Goal: Task Accomplishment & Management: Complete application form

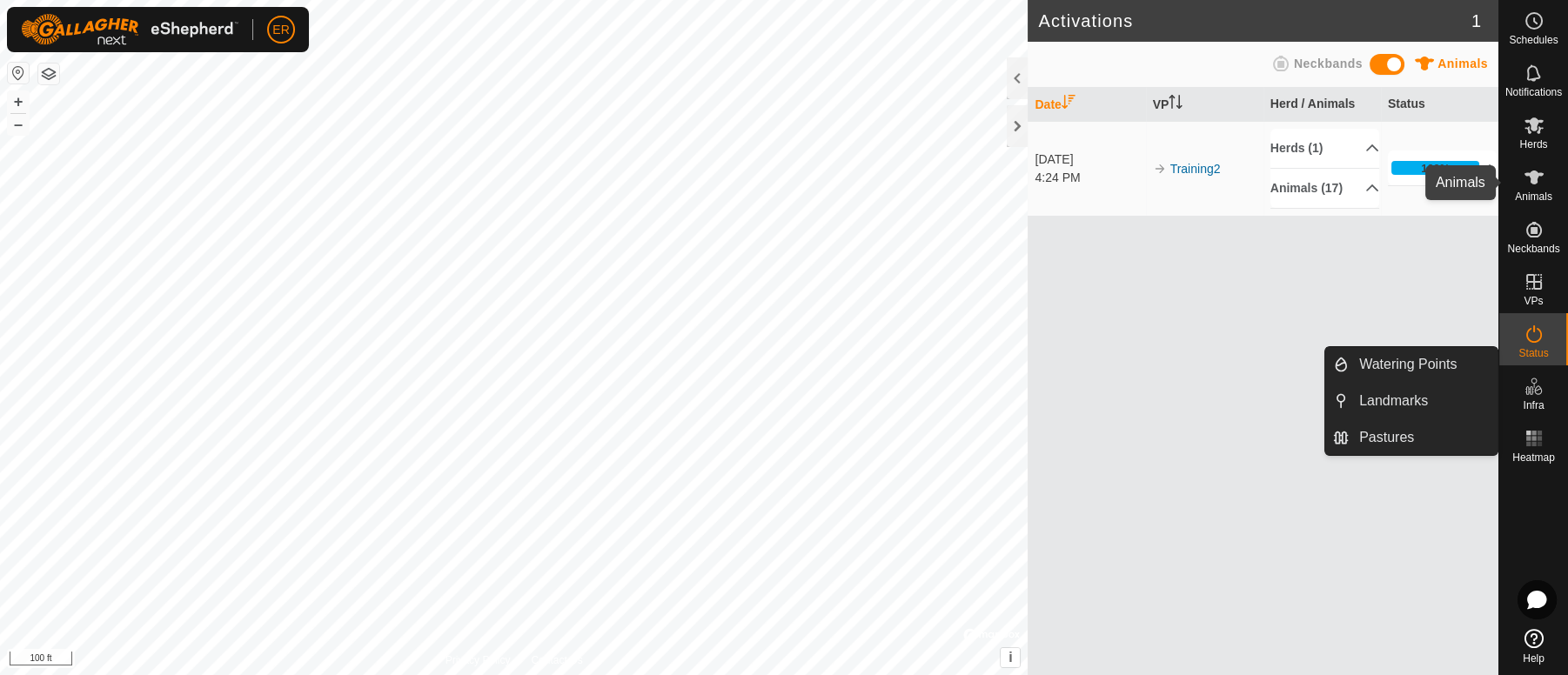
click at [1518, 191] on span "Animals" at bounding box center [1533, 196] width 37 height 11
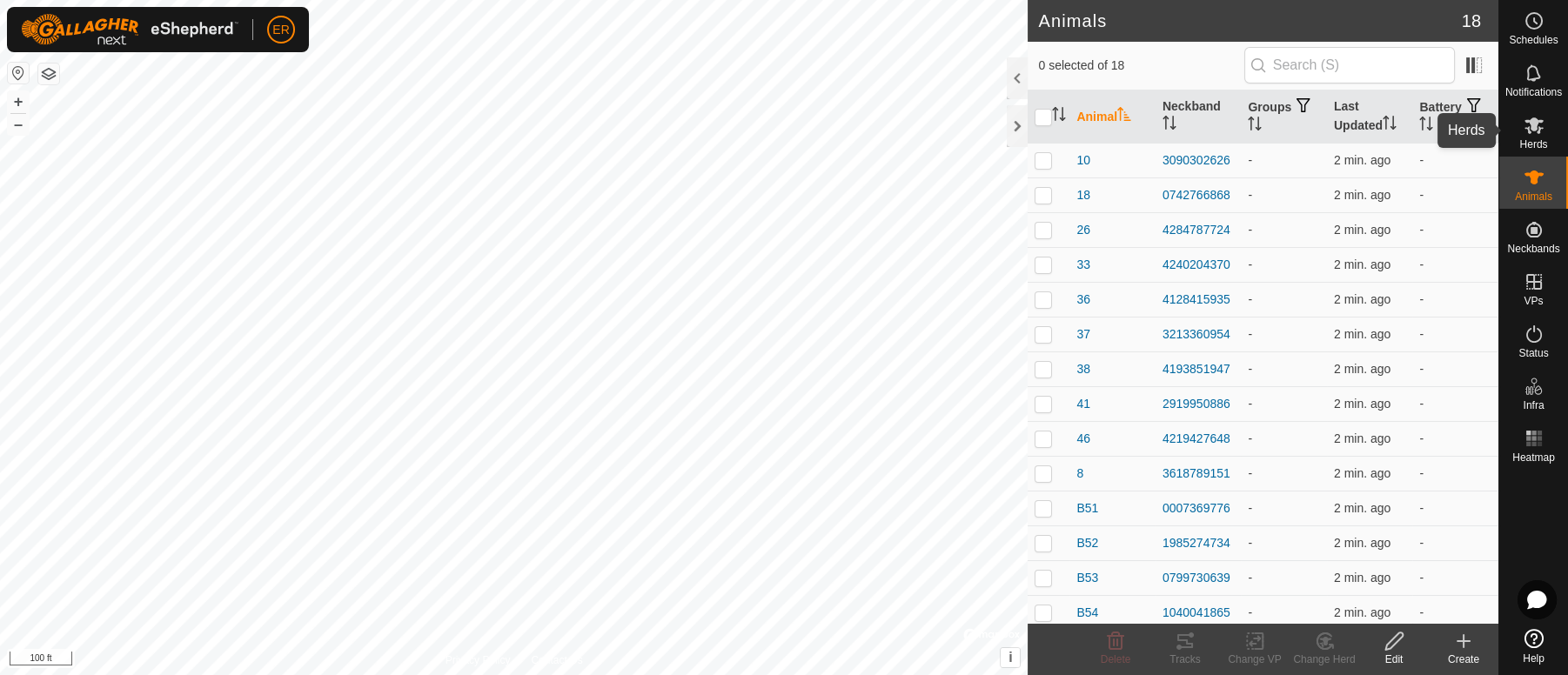
click at [1529, 120] on icon at bounding box center [1534, 125] width 19 height 16
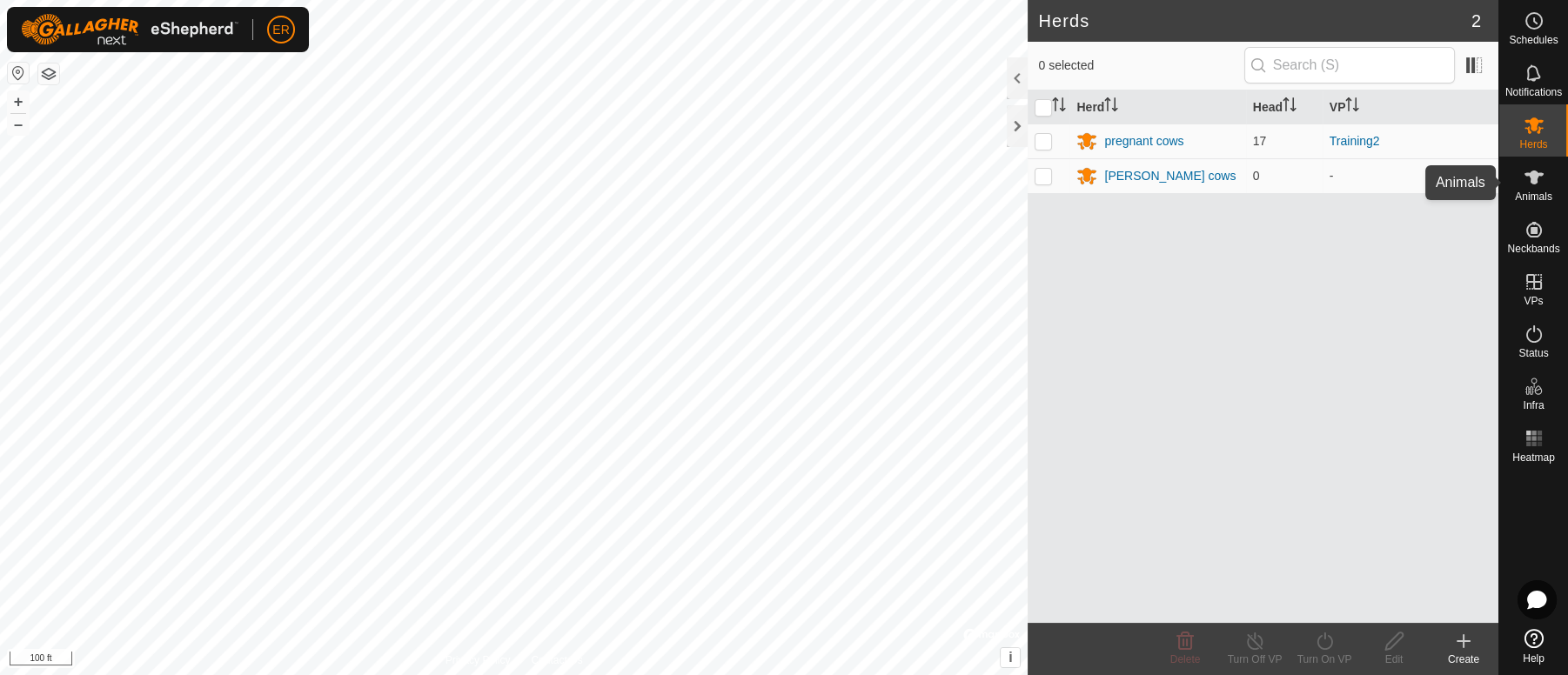
click at [1532, 179] on icon at bounding box center [1534, 177] width 19 height 14
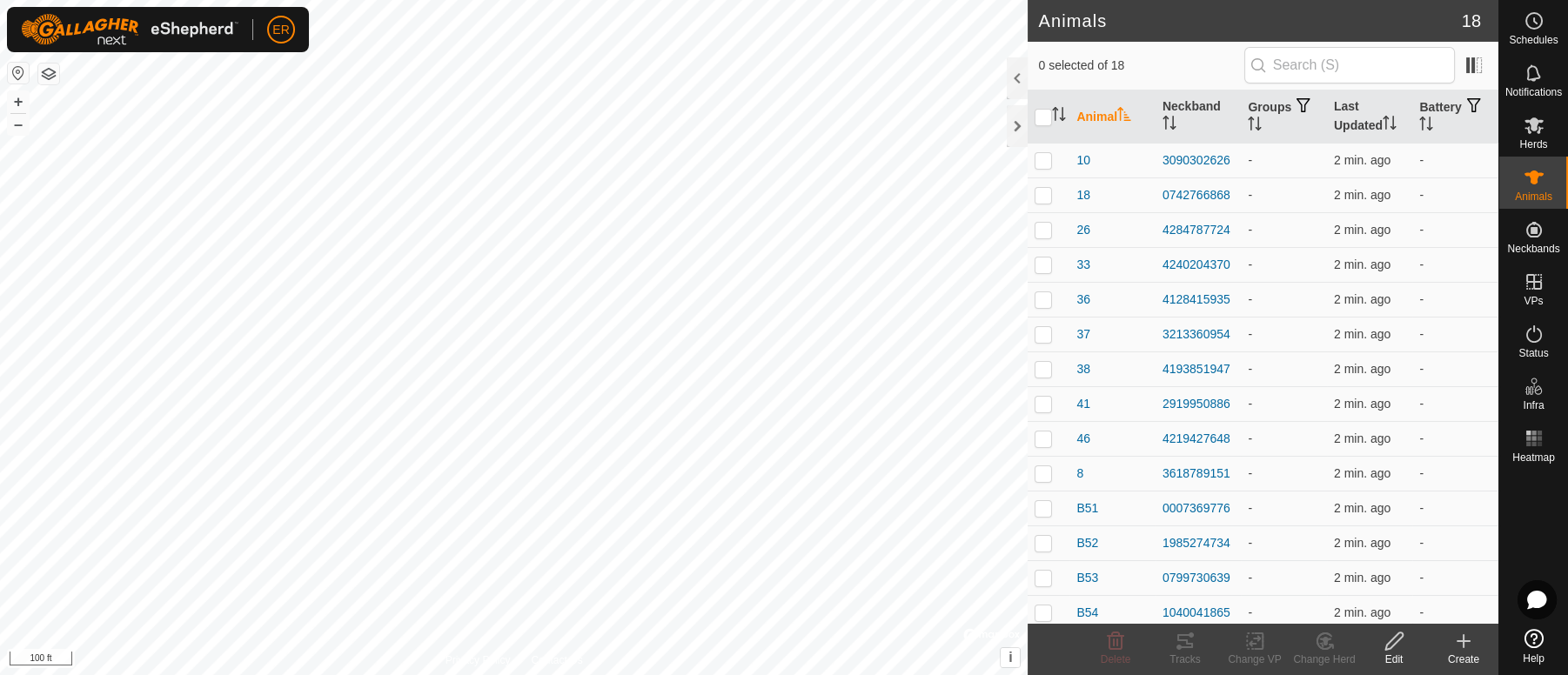
click at [1466, 646] on icon at bounding box center [1464, 642] width 21 height 21
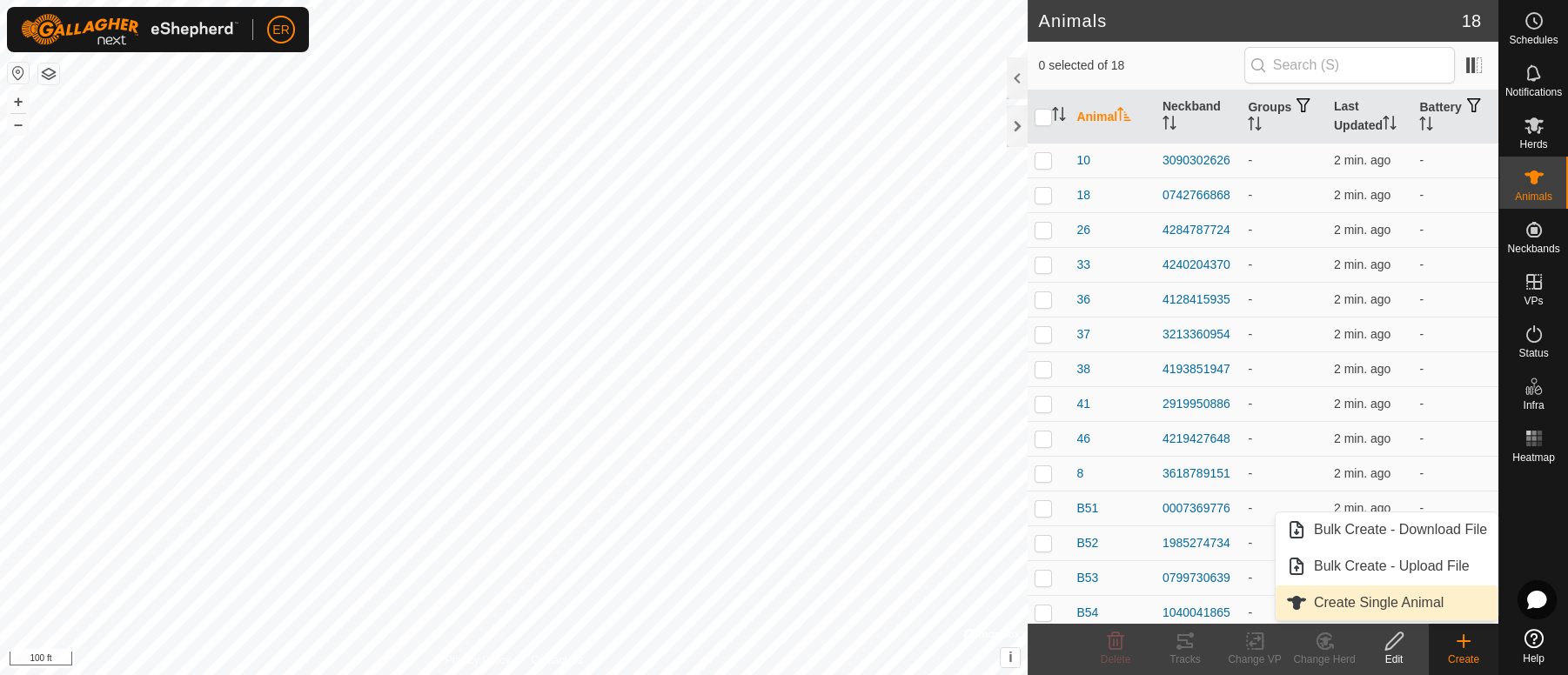
click at [1400, 602] on link "Create Single Animal" at bounding box center [1386, 602] width 222 height 34
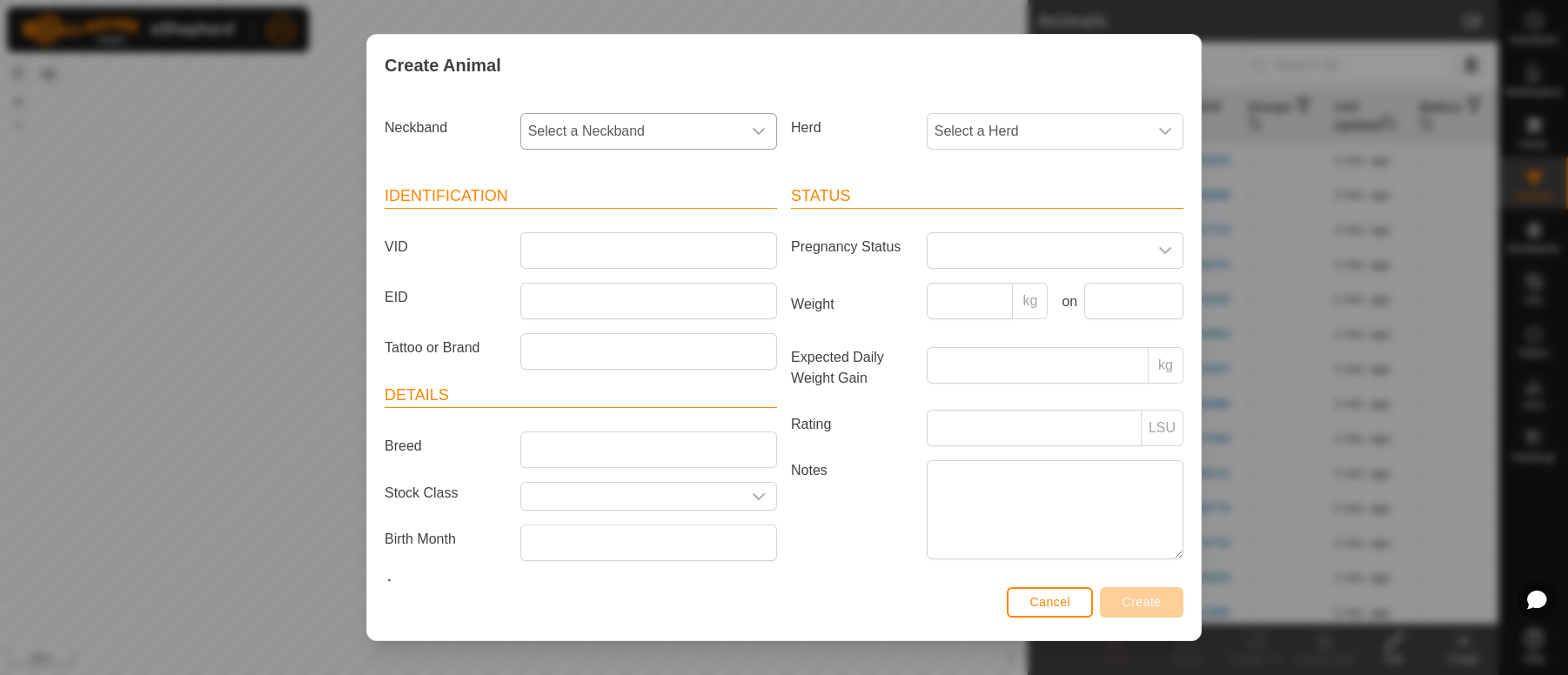
click at [751, 133] on icon "dropdown trigger" at bounding box center [758, 131] width 14 height 14
type input "278"
click at [672, 223] on li "2786327786" at bounding box center [646, 221] width 249 height 34
click at [608, 266] on input "VID" at bounding box center [648, 250] width 256 height 36
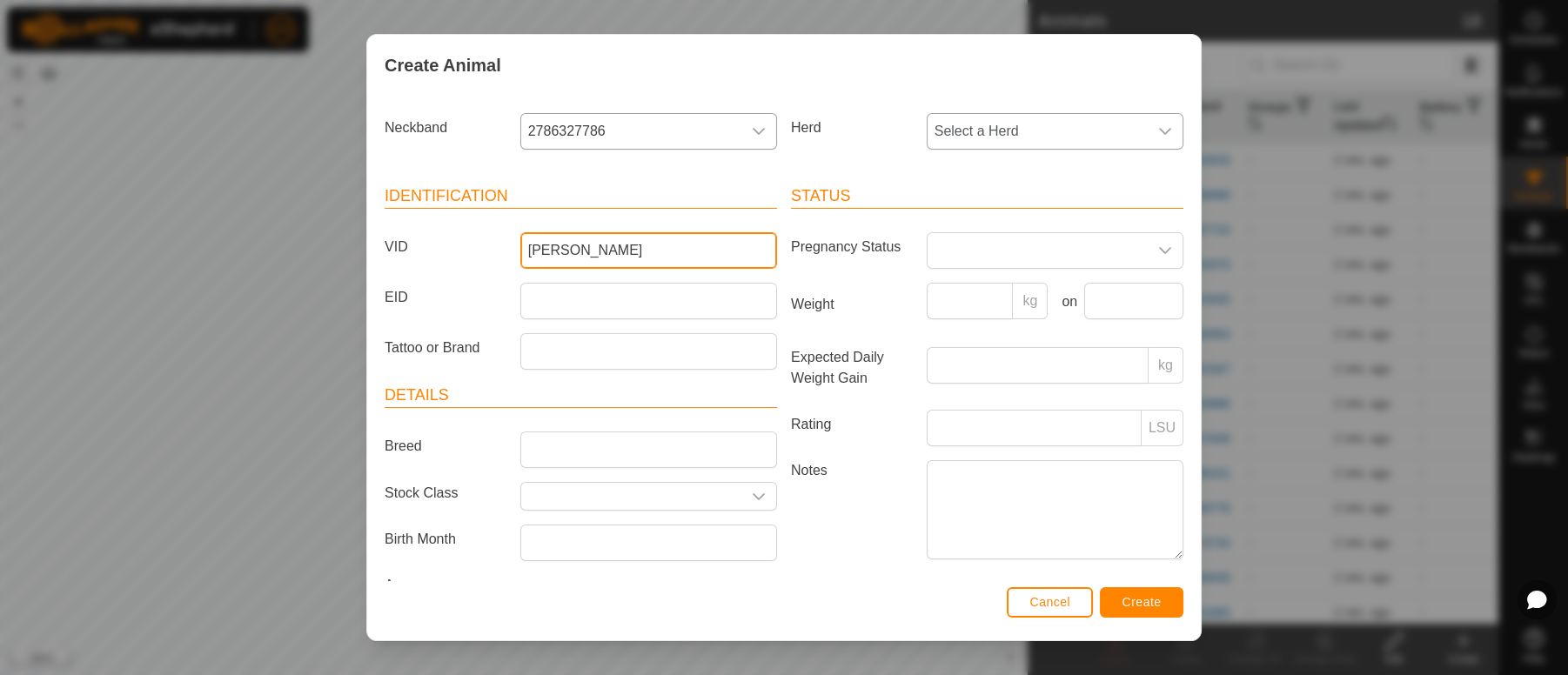
type input "[PERSON_NAME]"
click at [1158, 130] on icon "dropdown trigger" at bounding box center [1165, 131] width 14 height 14
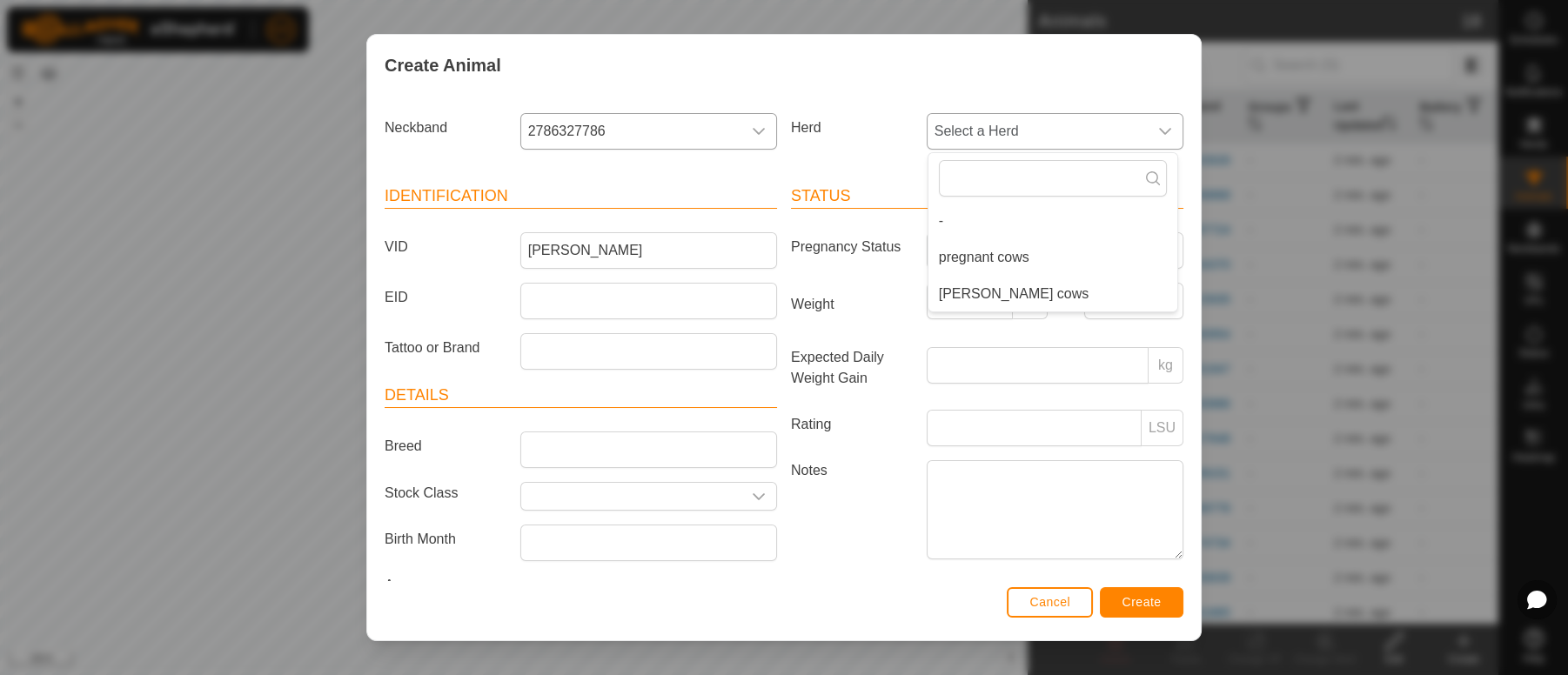
click at [1011, 260] on li "pregnant cows" at bounding box center [1053, 257] width 249 height 34
click at [1147, 250] on div "dropdown trigger" at bounding box center [1165, 250] width 34 height 34
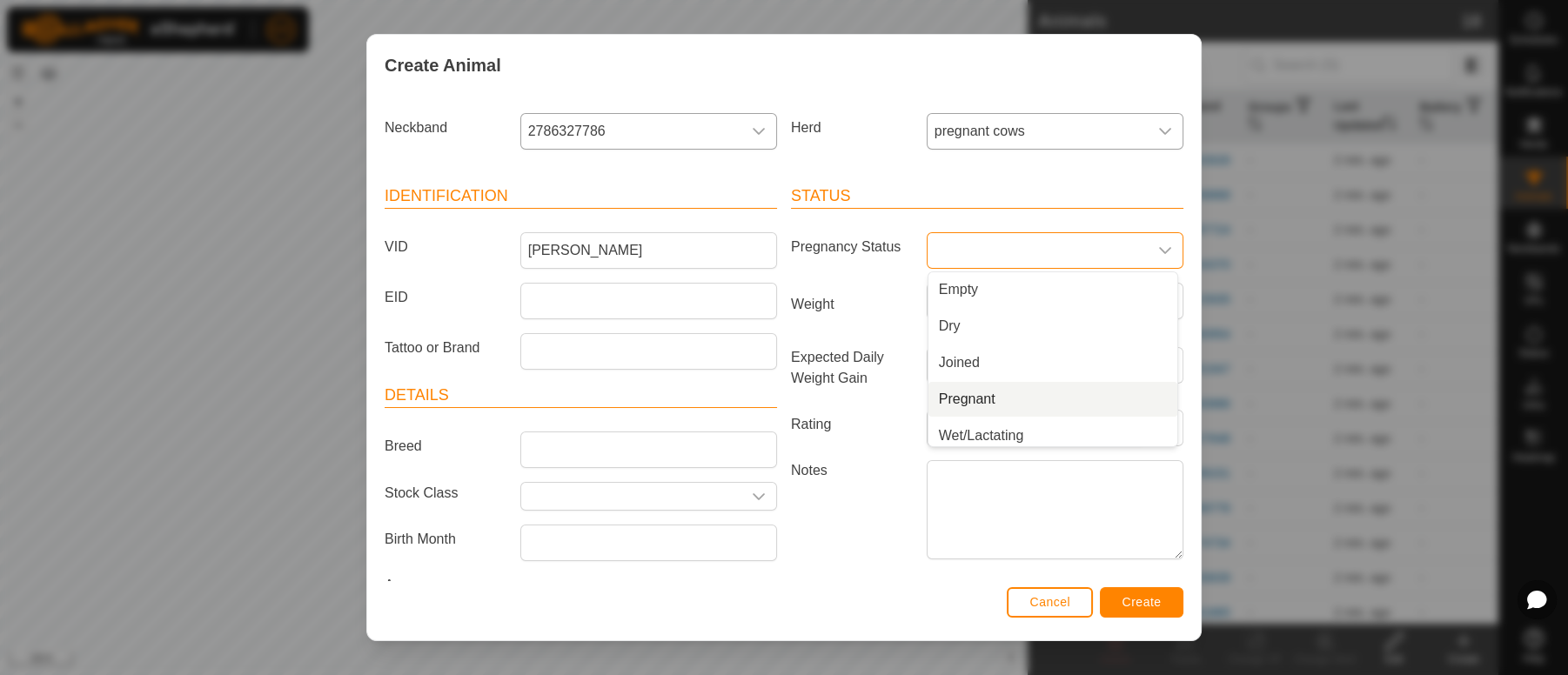
click at [933, 396] on li "Pregnant" at bounding box center [1053, 399] width 249 height 34
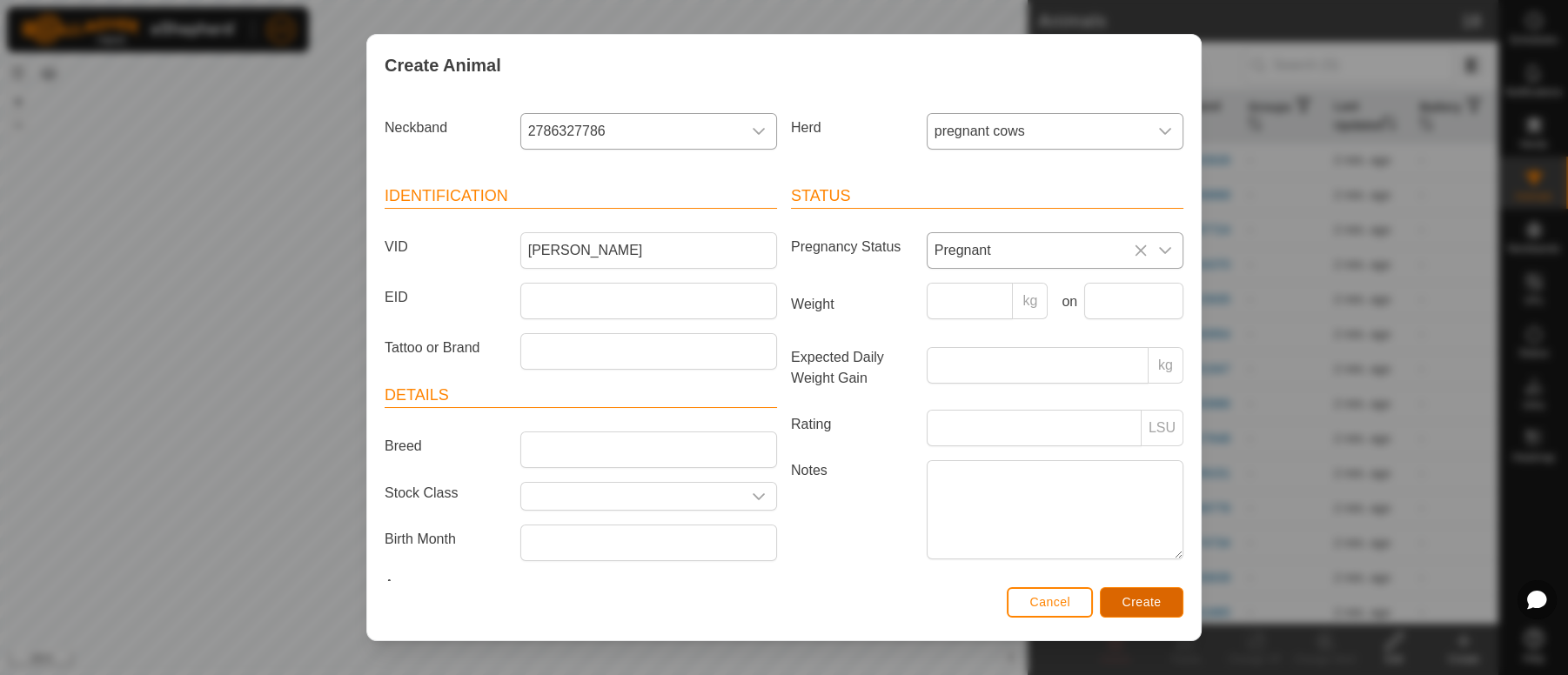
click at [1138, 606] on span "Create" at bounding box center [1142, 601] width 39 height 14
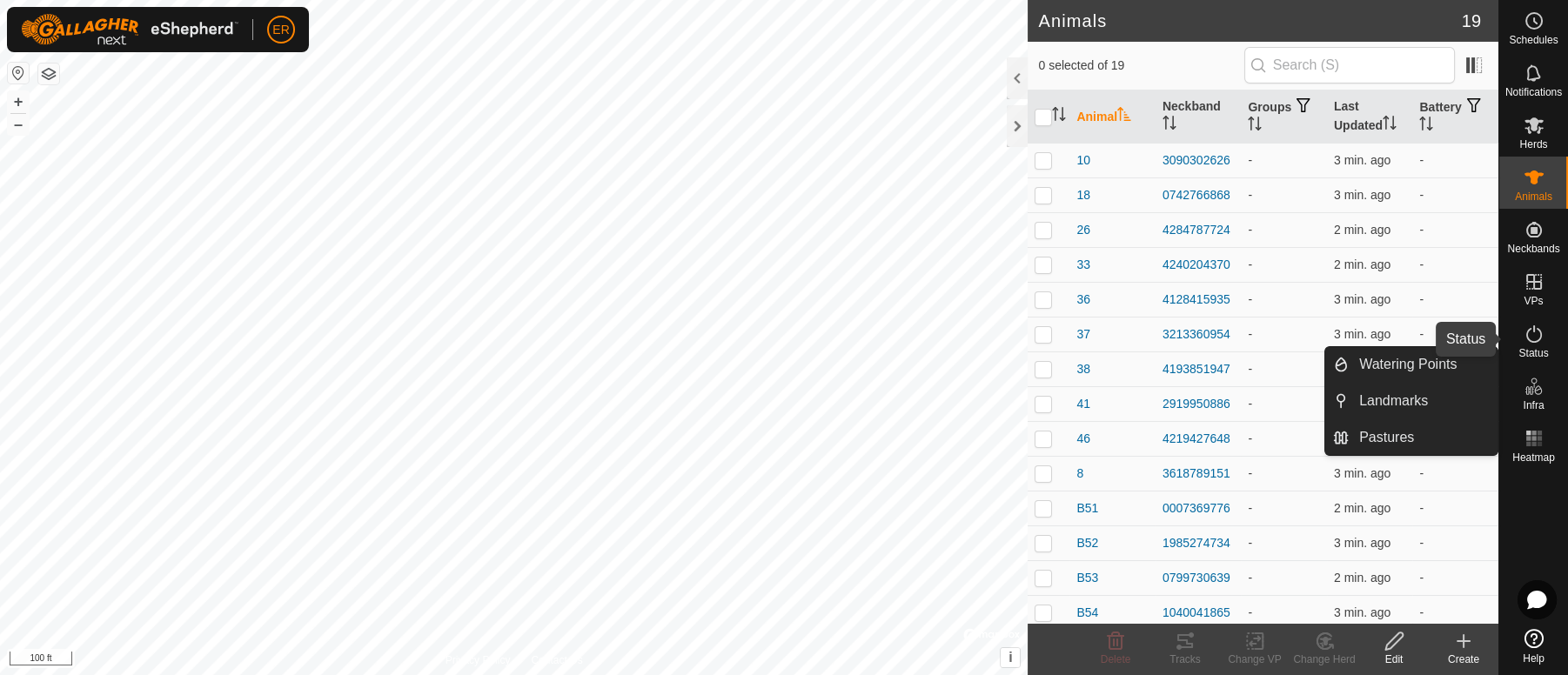
click at [1530, 337] on icon at bounding box center [1534, 335] width 21 height 21
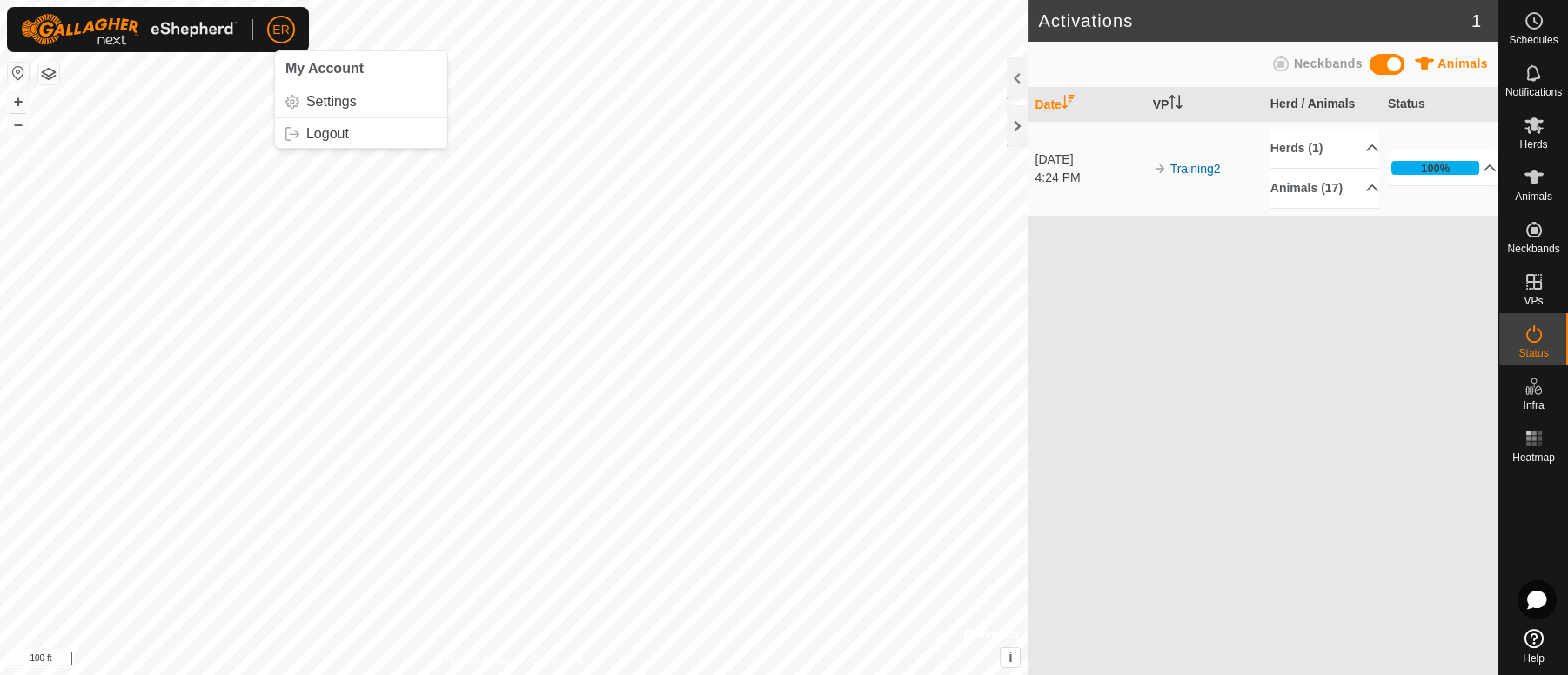
click at [280, 23] on span "ER" at bounding box center [280, 30] width 16 height 18
click at [316, 136] on link "Logout" at bounding box center [361, 134] width 172 height 28
